Goal: Task Accomplishment & Management: Use online tool/utility

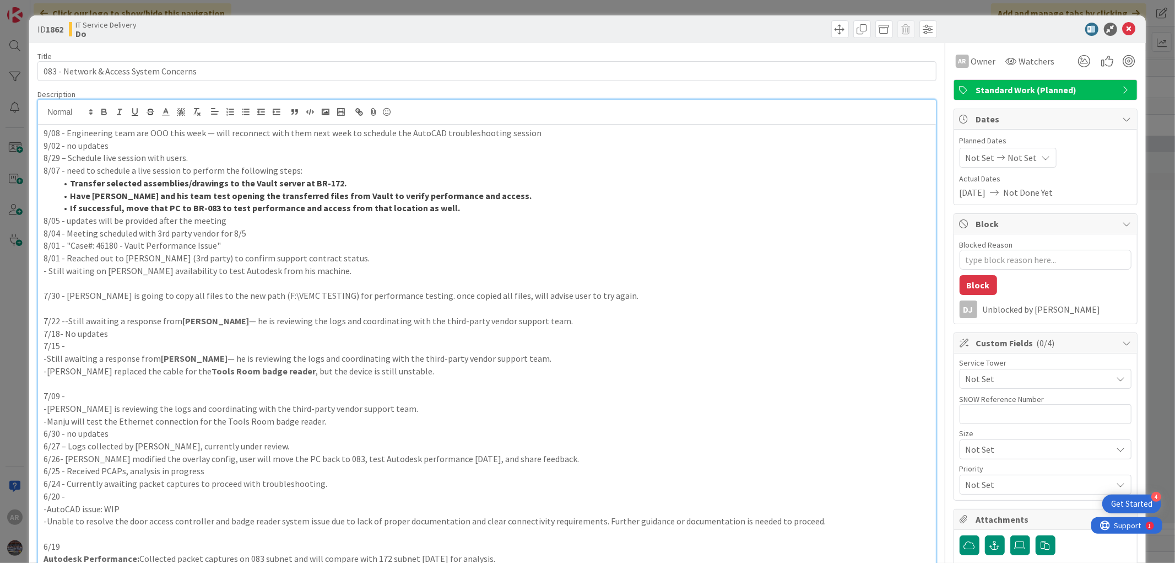
scroll to position [918, 0]
click at [131, 132] on p "9/08 - Engineering team are OOO this week — will reconnect with them next week …" at bounding box center [487, 133] width 887 height 13
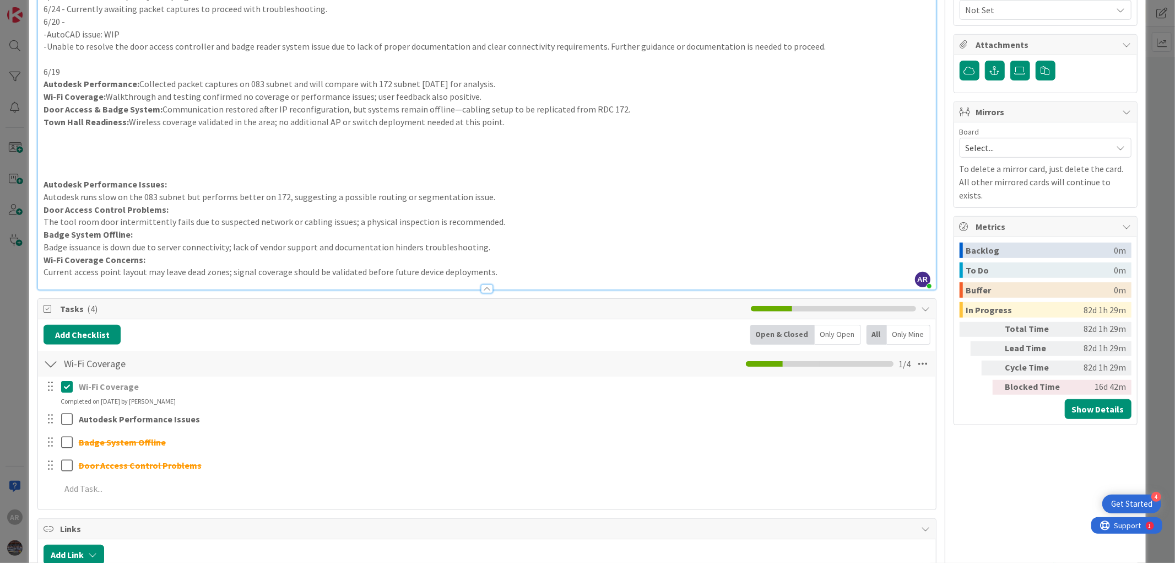
scroll to position [673, 0]
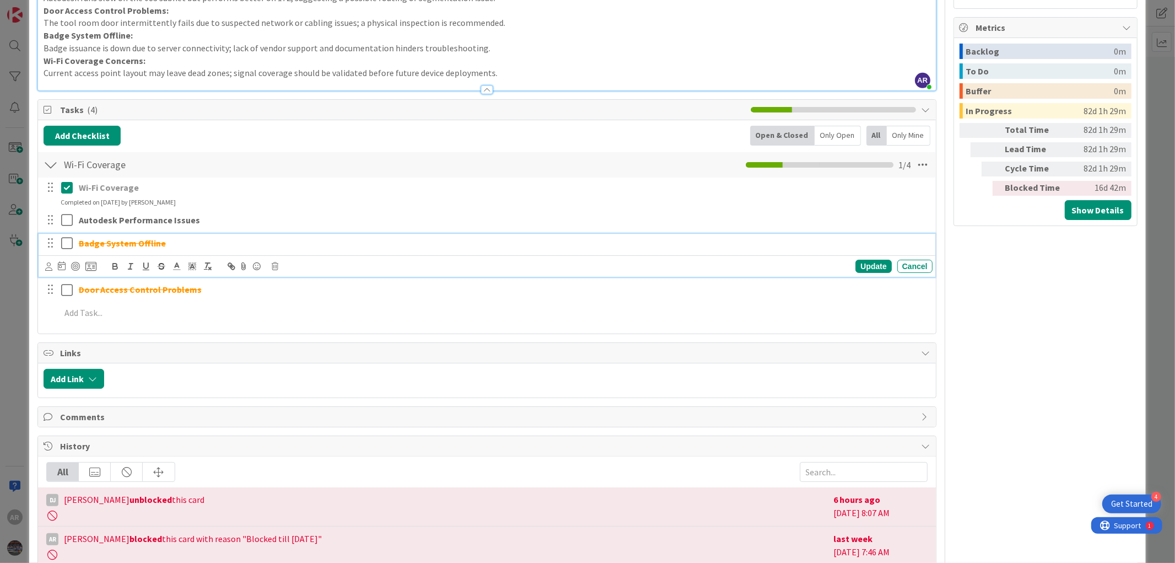
click at [65, 243] on icon at bounding box center [67, 242] width 12 height 13
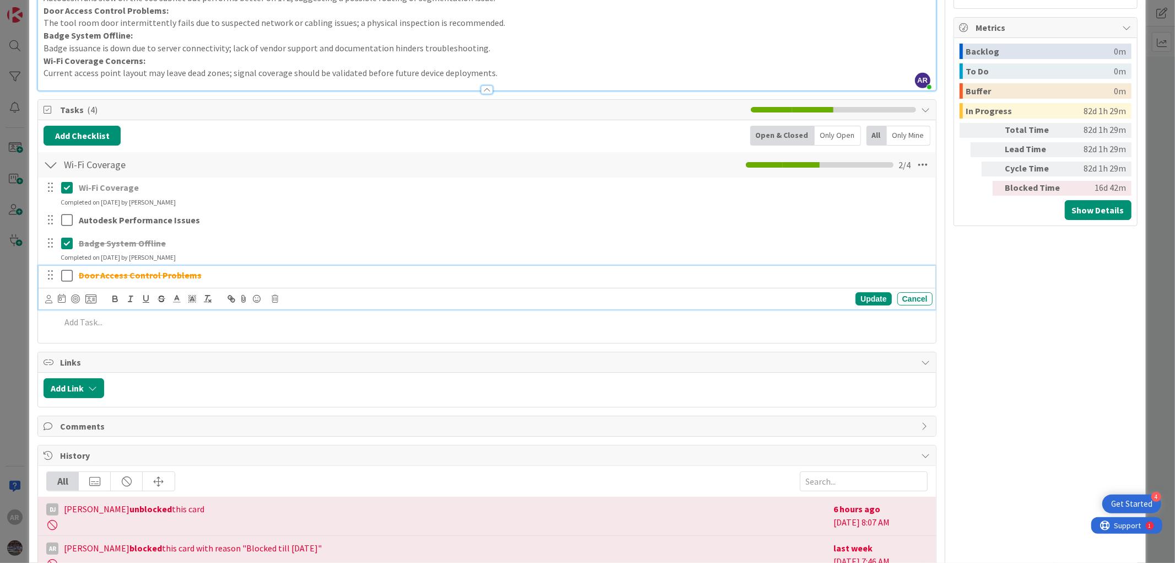
click at [63, 273] on icon at bounding box center [67, 275] width 12 height 13
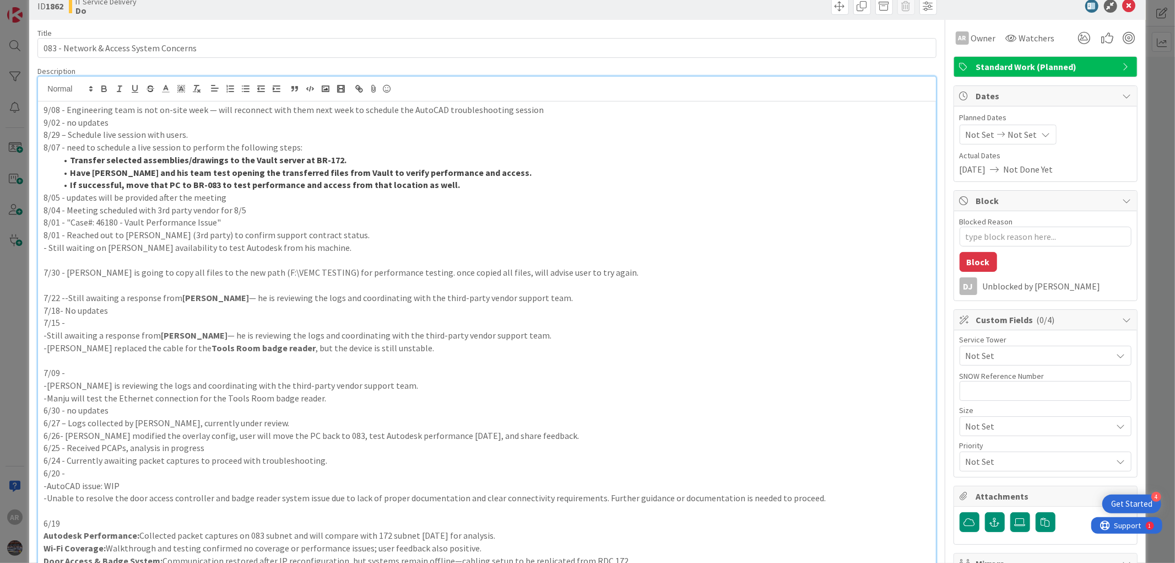
scroll to position [0, 0]
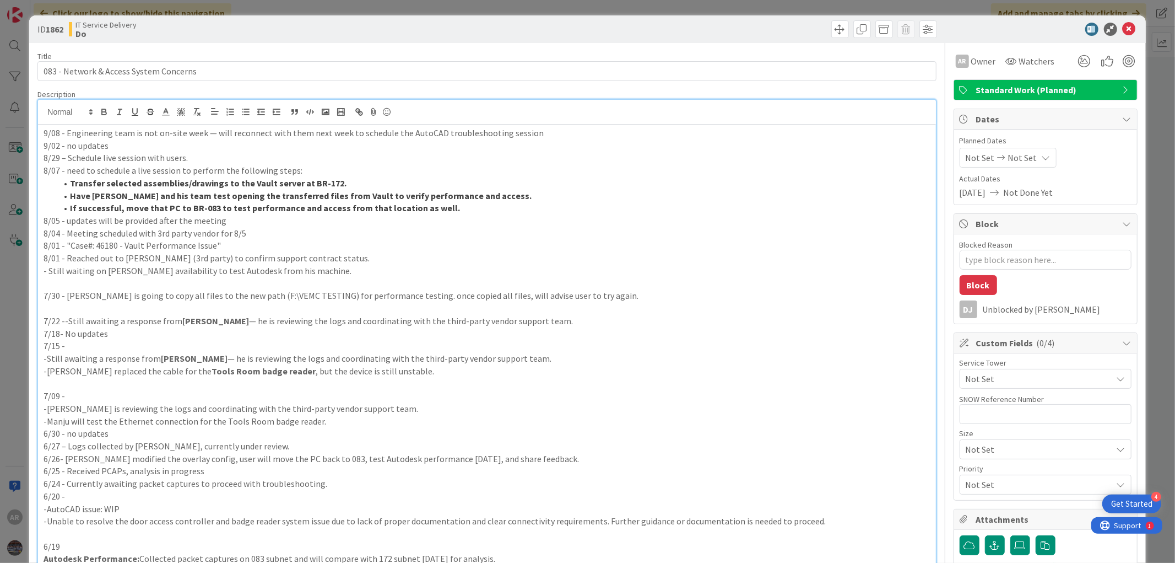
click at [419, 131] on p "9/08 - Engineering team is not on-site week — will reconnect with them next wee…" at bounding box center [487, 133] width 887 height 13
click at [1123, 29] on icon at bounding box center [1129, 29] width 13 height 13
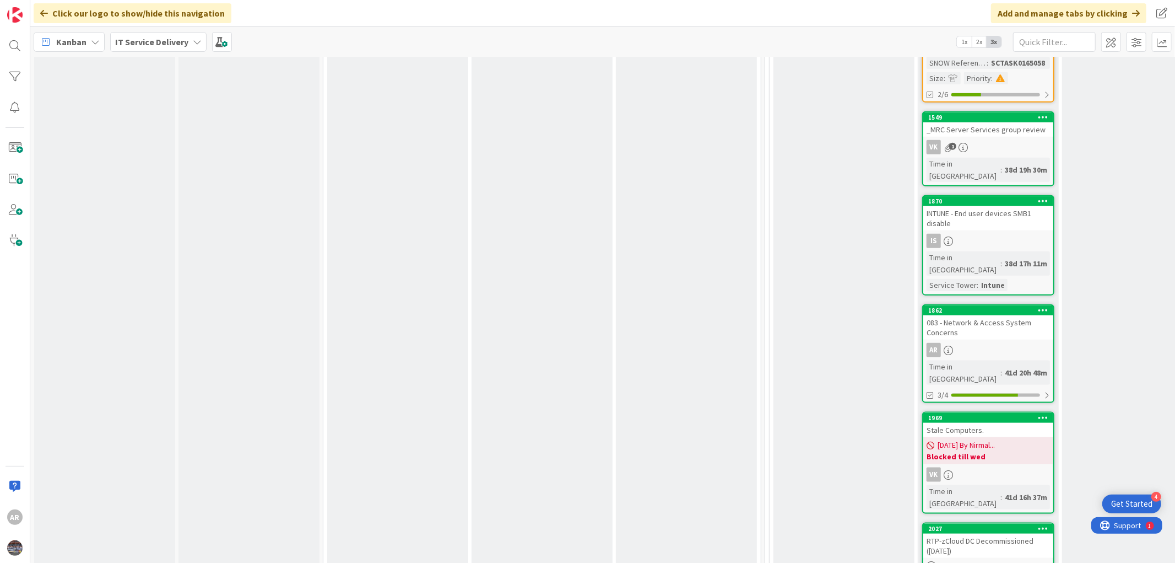
scroll to position [1040, 0]
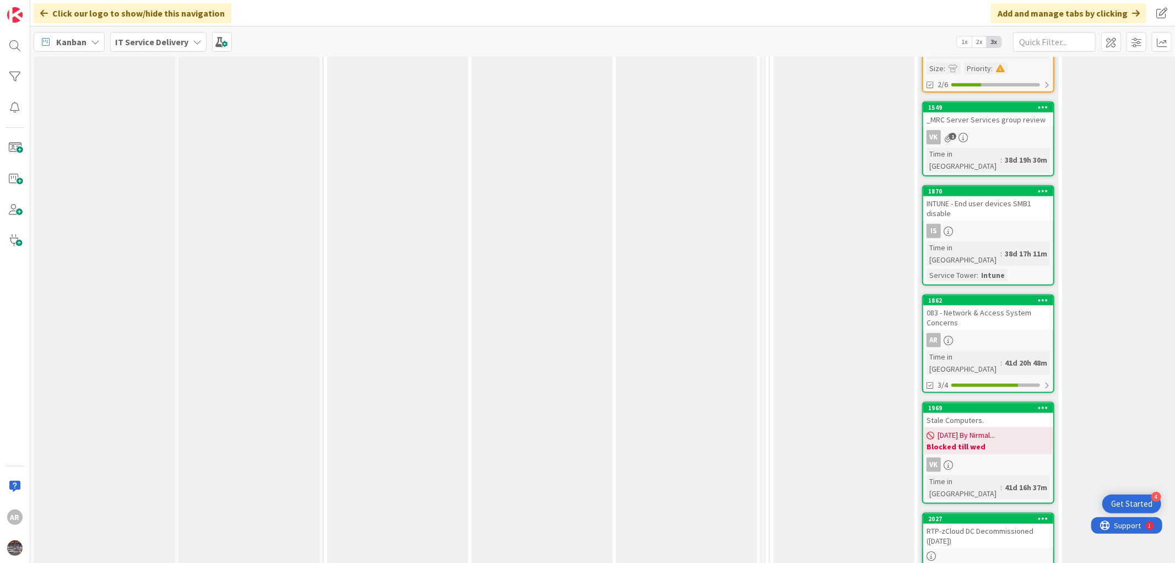
click at [968, 524] on div "RTP-zCloud DC Decommissioned ([DATE])" at bounding box center [989, 536] width 130 height 24
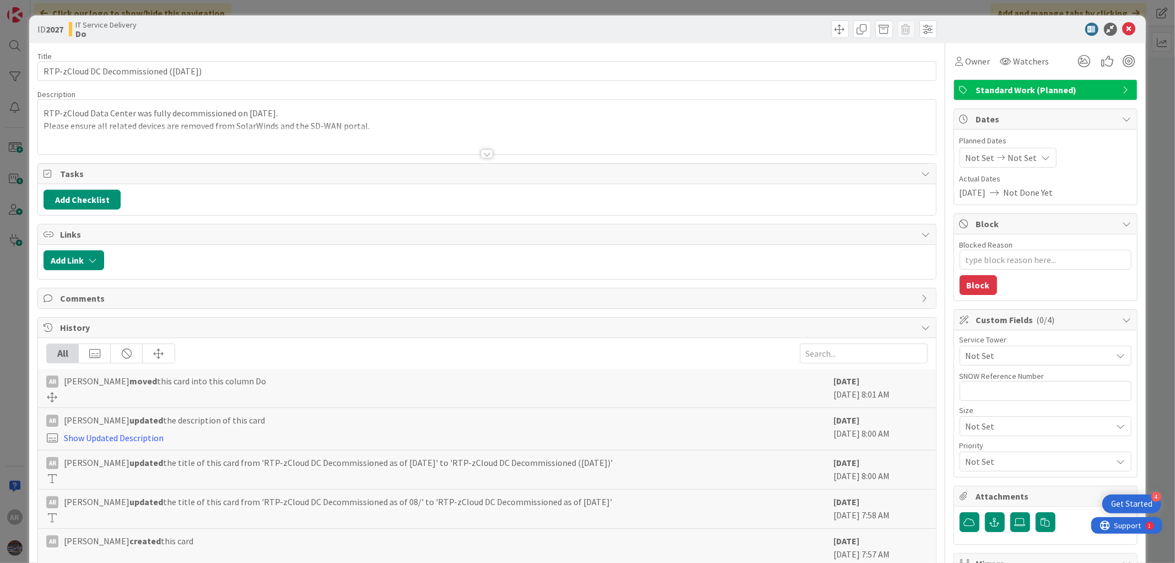
type textarea "x"
